Goal: Complete application form

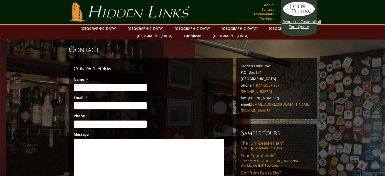
click at [100, 84] on input "Name *" at bounding box center [110, 87] width 73 height 7
type input "[PERSON_NAME]"
type input "[EMAIL_ADDRESS][DOMAIN_NAME]"
type input "858613888"
type input "(___) ___-____"
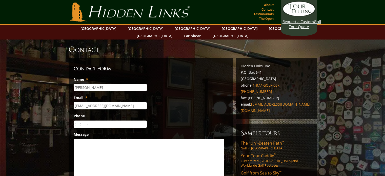
click at [93, 120] on input "(___) ___-____" at bounding box center [110, 123] width 73 height 7
click at [77, 120] on input "(___) ___-____" at bounding box center [110, 123] width 73 height 7
drag, startPoint x: 100, startPoint y: 119, endPoint x: 73, endPoint y: 121, distance: 27.2
click at [73, 121] on div "Contact Form Name * [PERSON_NAME] Email * [EMAIL_ADDRESS][DOMAIN_NAME] Phone [P…" at bounding box center [151, 130] width 165 height 144
type input "(085) 861-3888"
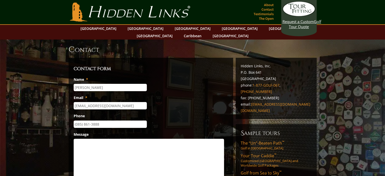
click at [84, 139] on textarea "Message" at bounding box center [149, 159] width 150 height 41
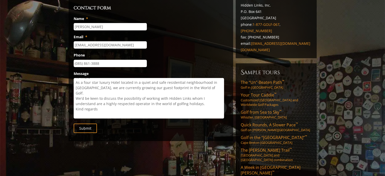
scroll to position [61, 0]
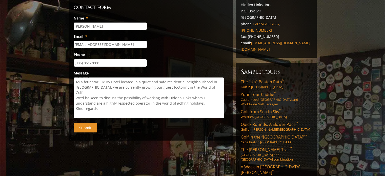
type textarea "Hi There As a four star luxury Hotel located in a quiet and safe residential ne…"
click at [94, 123] on input "Submit" at bounding box center [85, 127] width 23 height 9
